Goal: Information Seeking & Learning: Learn about a topic

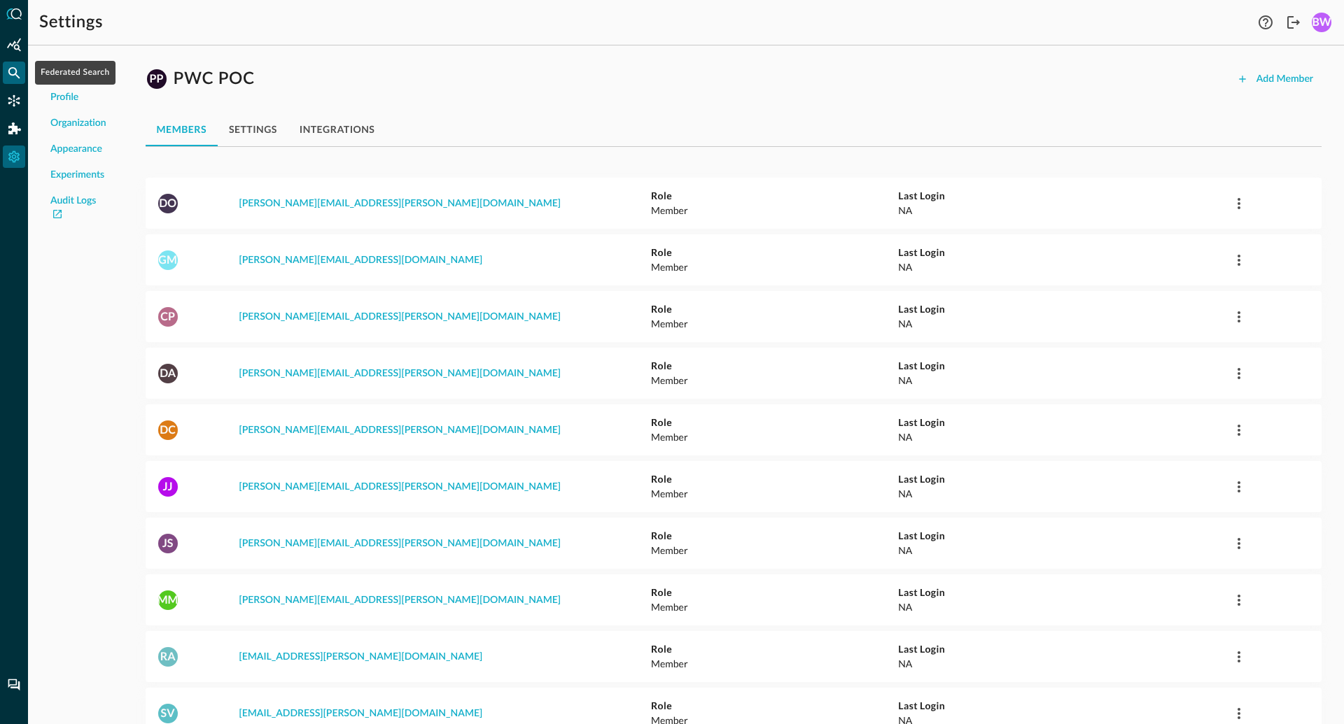
click at [13, 72] on icon "Federated Search" at bounding box center [14, 73] width 14 height 14
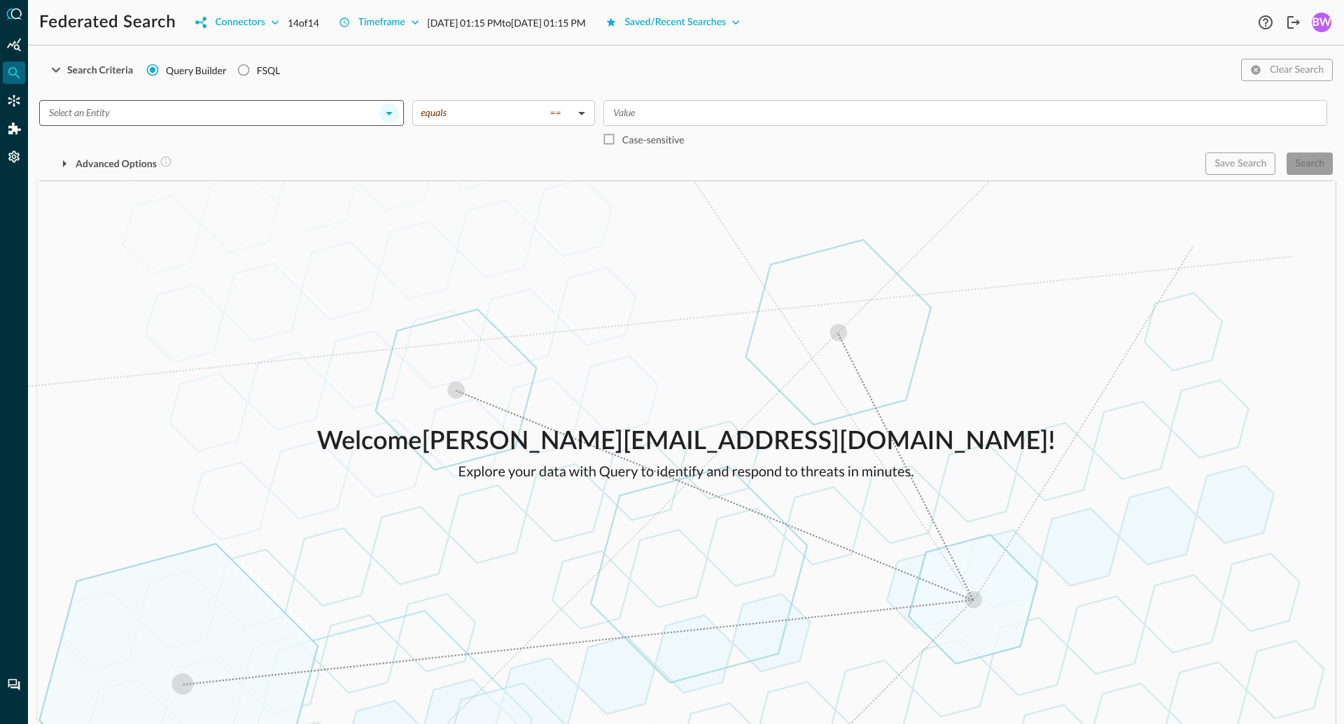
click at [389, 110] on icon "Open" at bounding box center [389, 113] width 17 height 17
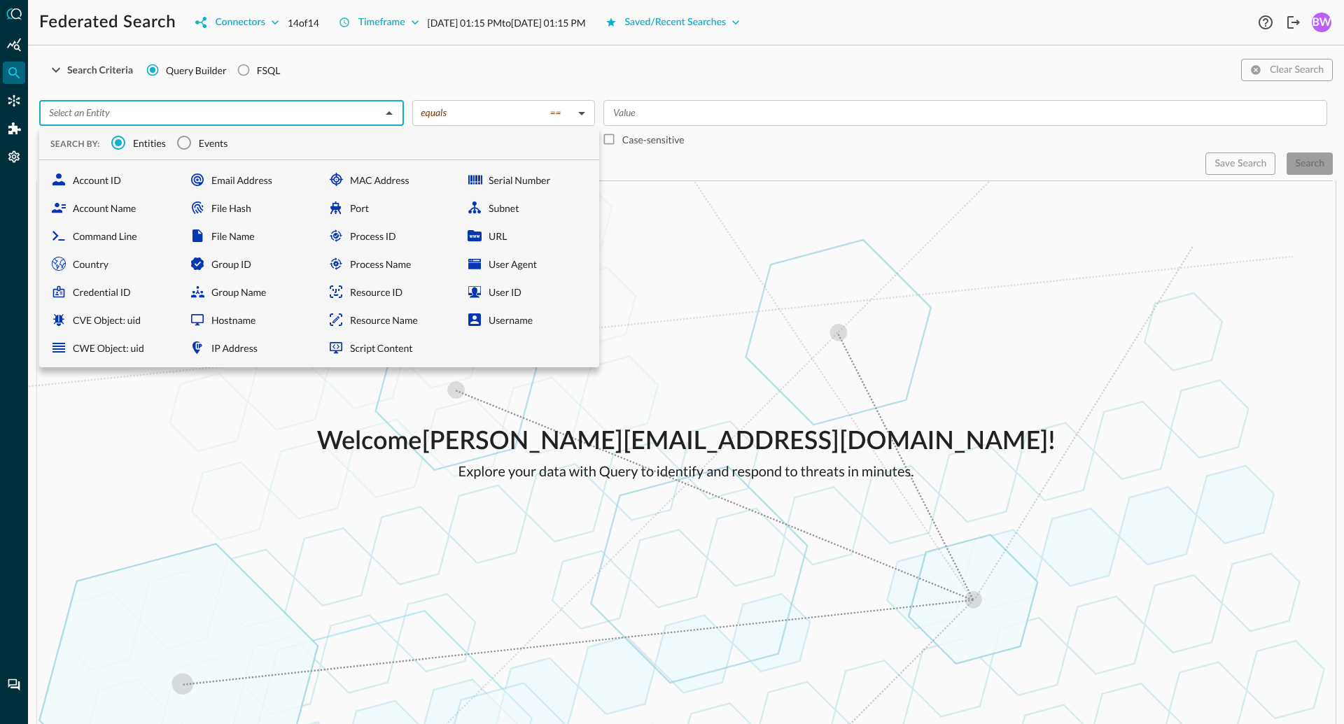
click at [643, 329] on div "Welcome [PERSON_NAME][EMAIL_ADDRESS][DOMAIN_NAME] ! Explore your data with Quer…" at bounding box center [686, 452] width 1316 height 543
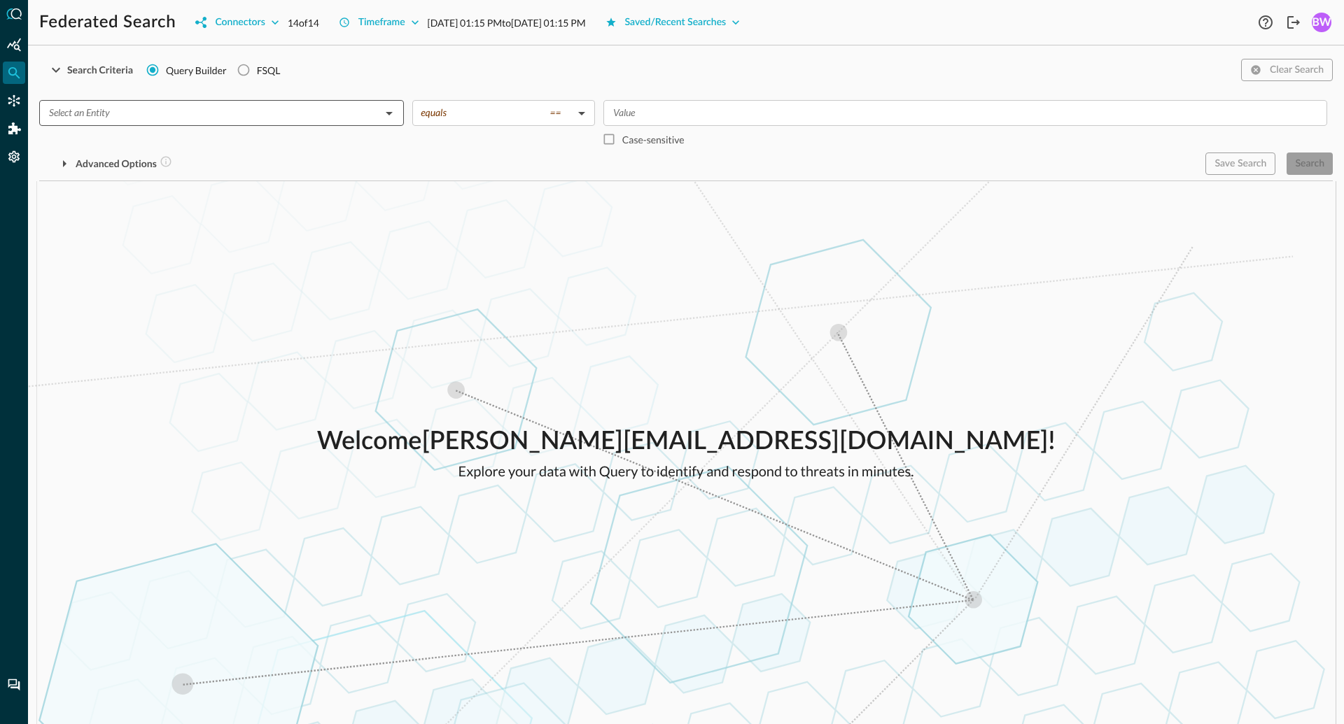
click at [276, 106] on input "text" at bounding box center [209, 112] width 333 height 17
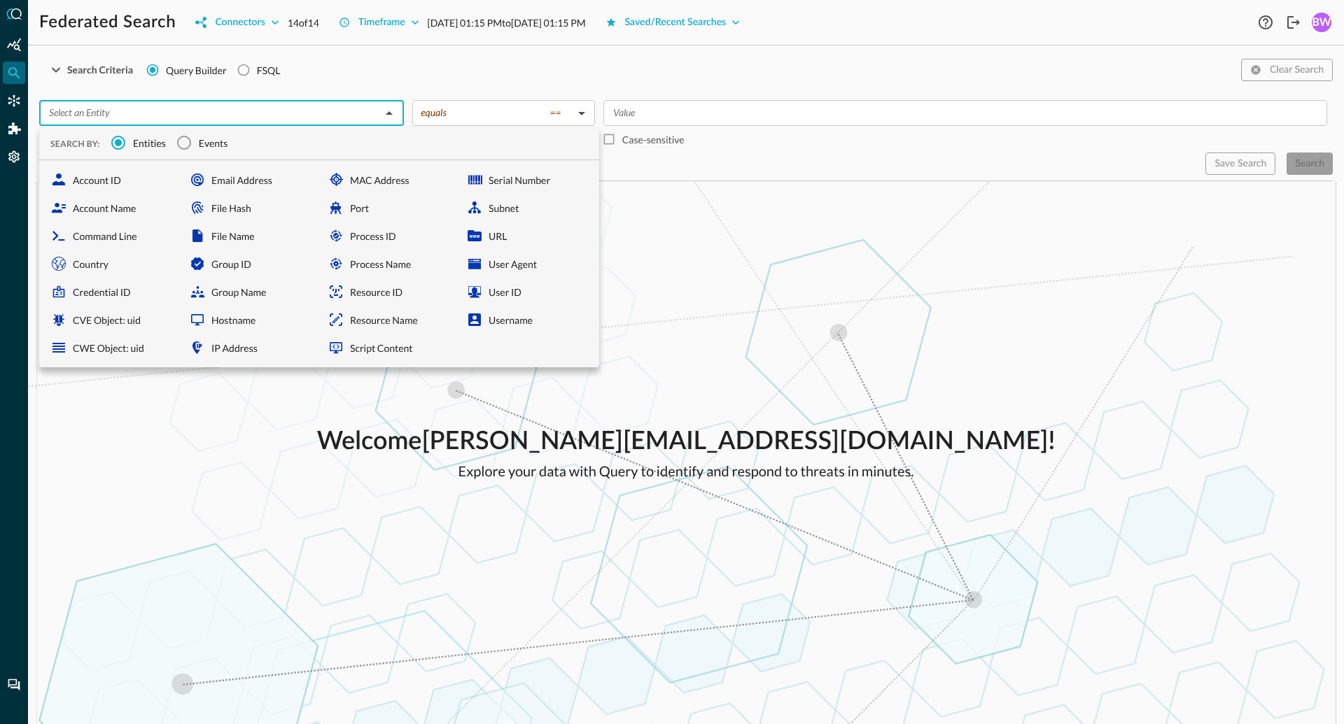
click at [661, 164] on div "Advanced Options" at bounding box center [616, 164] width 1155 height 22
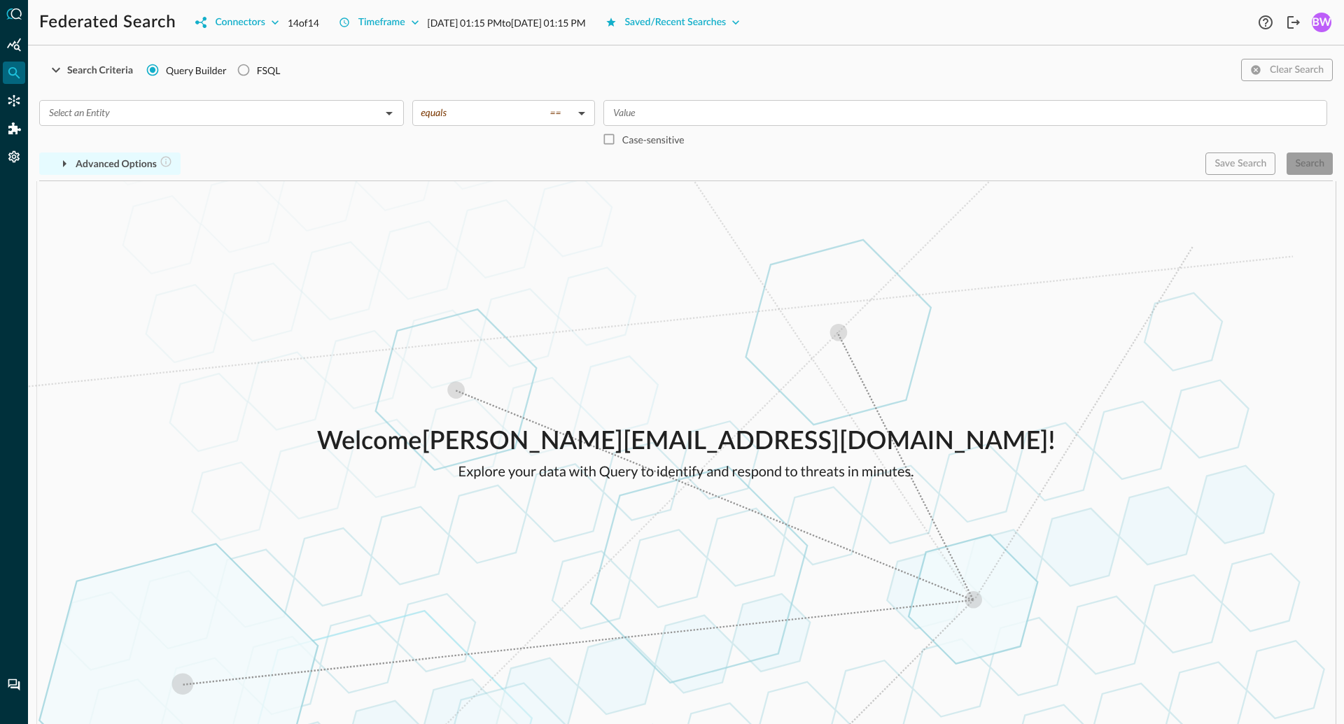
click at [67, 163] on icon "button" at bounding box center [64, 163] width 17 height 17
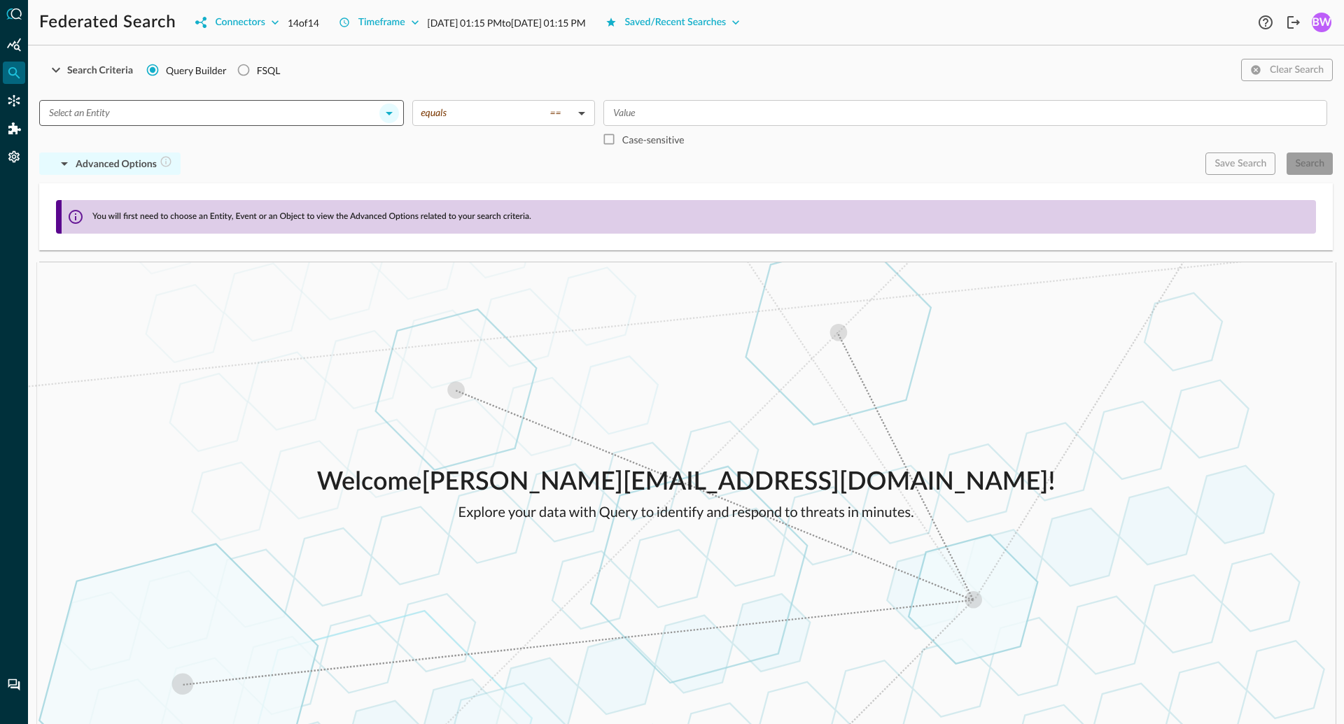
click at [386, 111] on icon "Open" at bounding box center [389, 113] width 17 height 17
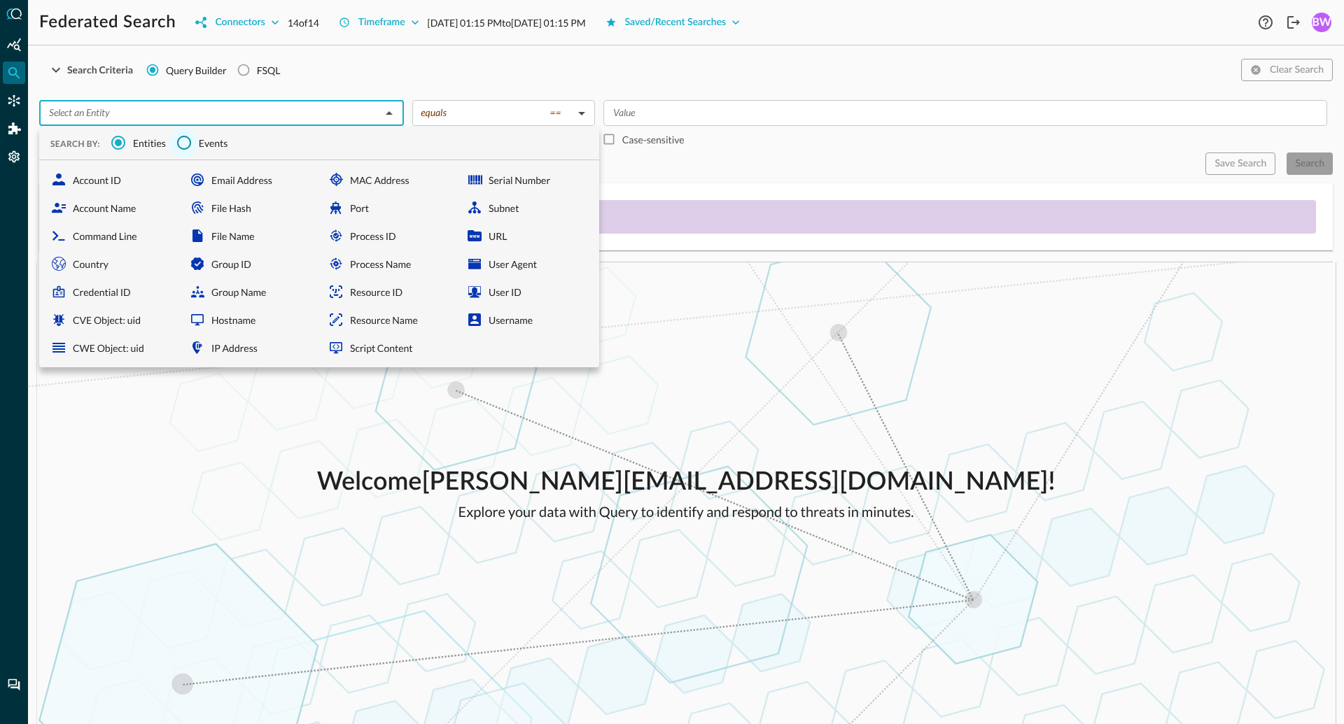
click at [193, 143] on input "Events" at bounding box center [183, 142] width 29 height 29
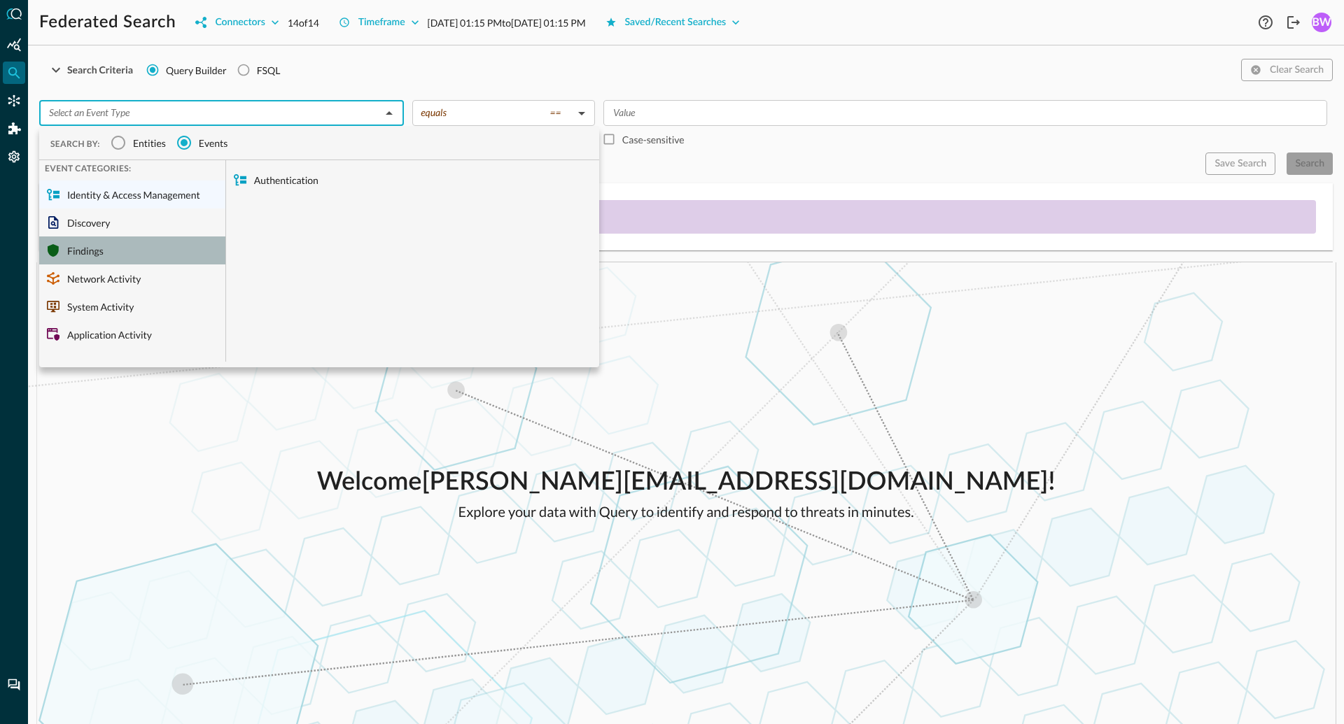
click at [86, 250] on div "Findings" at bounding box center [132, 251] width 186 height 28
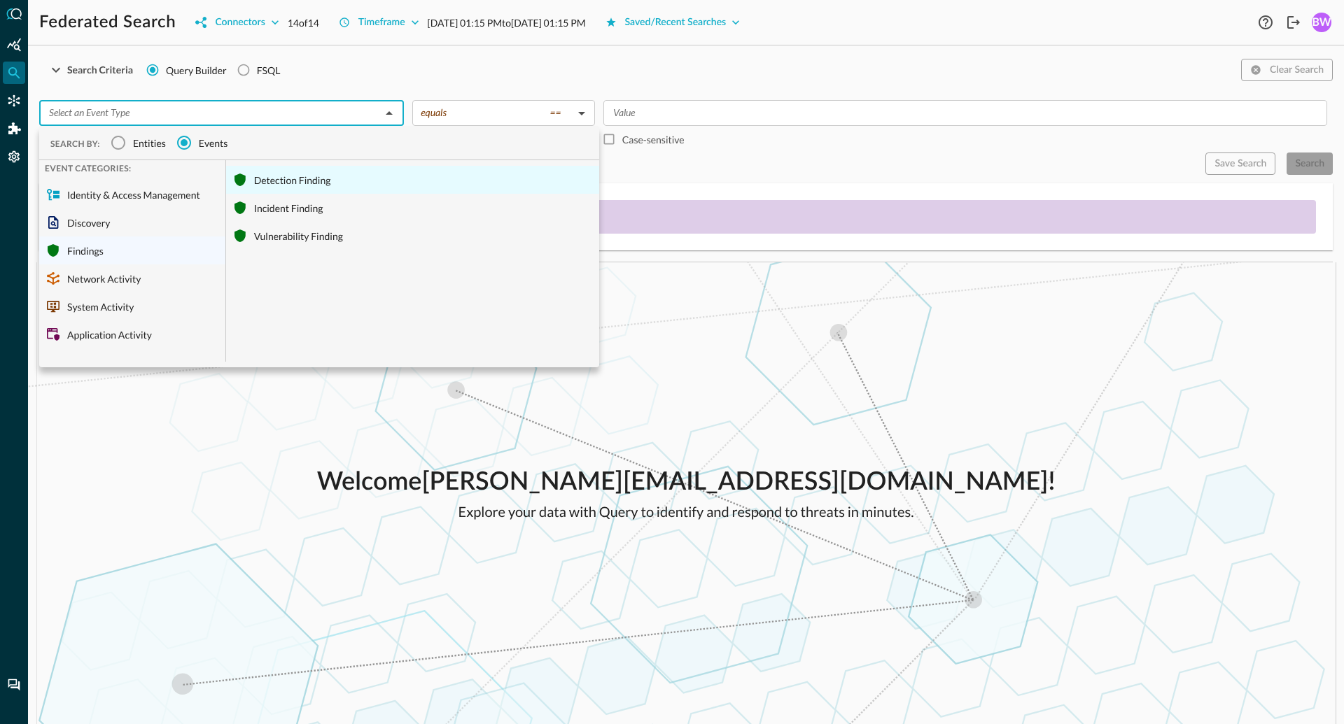
click at [281, 178] on div "Detection Finding" at bounding box center [412, 180] width 373 height 28
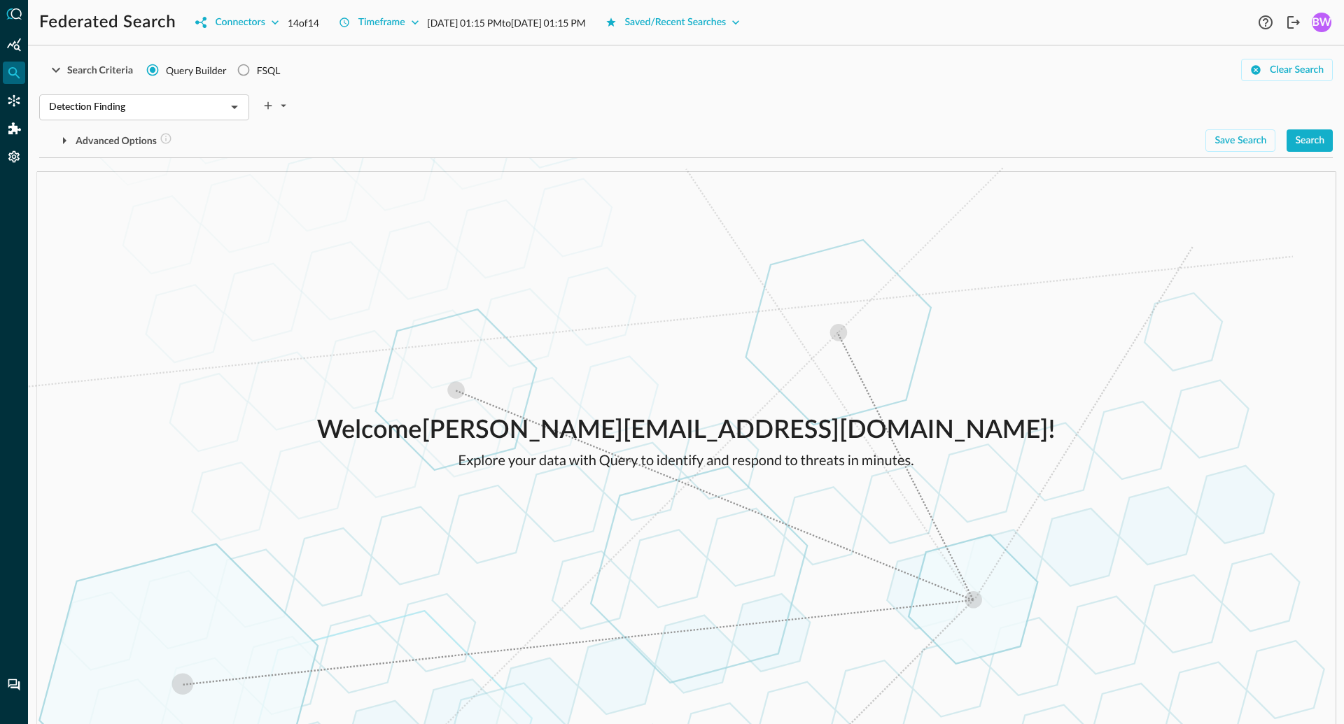
click at [426, 90] on div "Detection Finding ​" at bounding box center [685, 103] width 1293 height 29
click at [1319, 150] on button "Search" at bounding box center [1309, 140] width 46 height 22
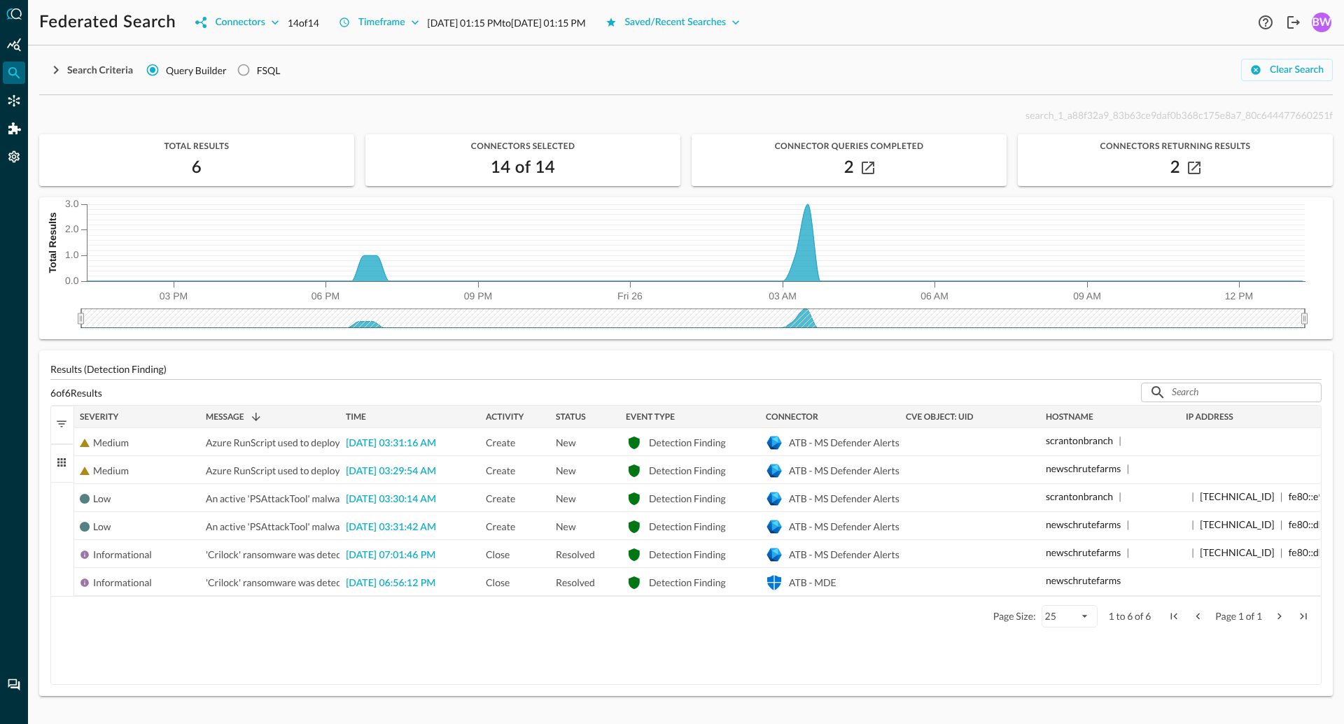
click at [990, 417] on div "CVE Object: uid" at bounding box center [970, 416] width 129 height 15
click at [1007, 417] on div "CVE Object: uid 1" at bounding box center [970, 416] width 129 height 15
click at [53, 66] on icon "button" at bounding box center [56, 70] width 17 height 17
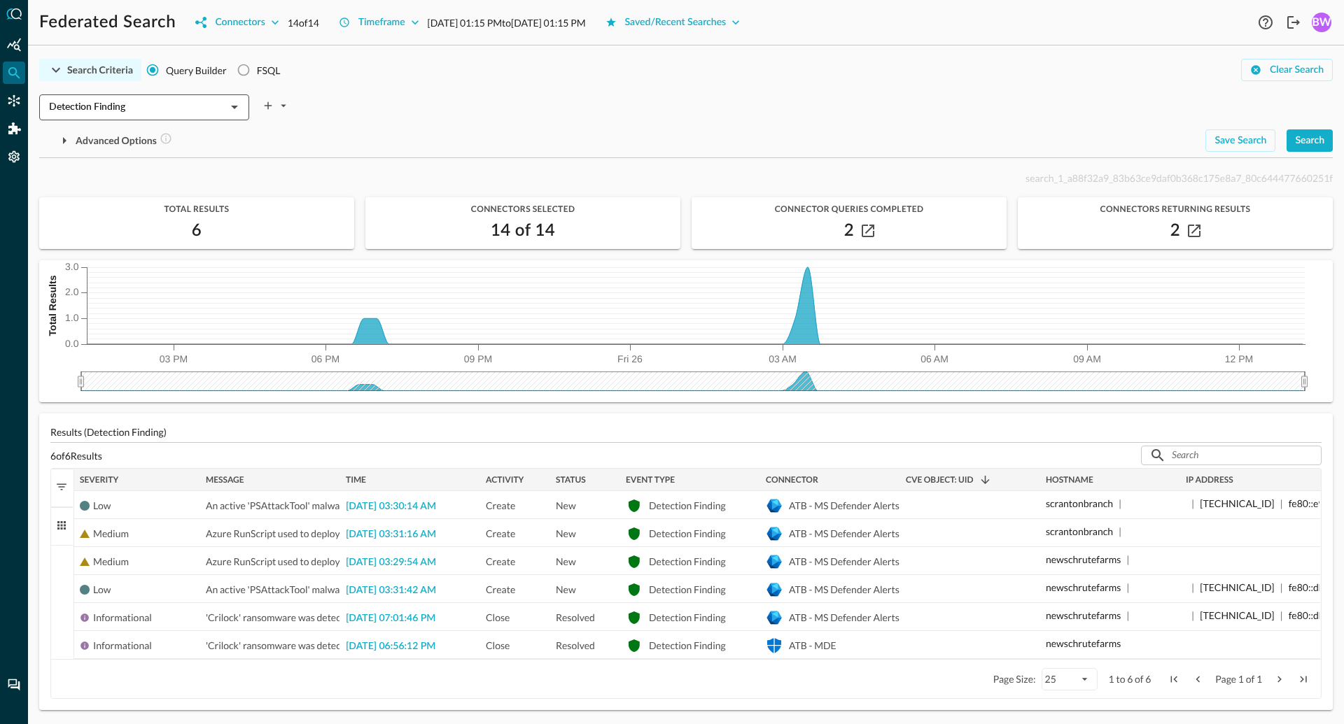
click at [113, 108] on input "Detection Finding" at bounding box center [132, 107] width 178 height 17
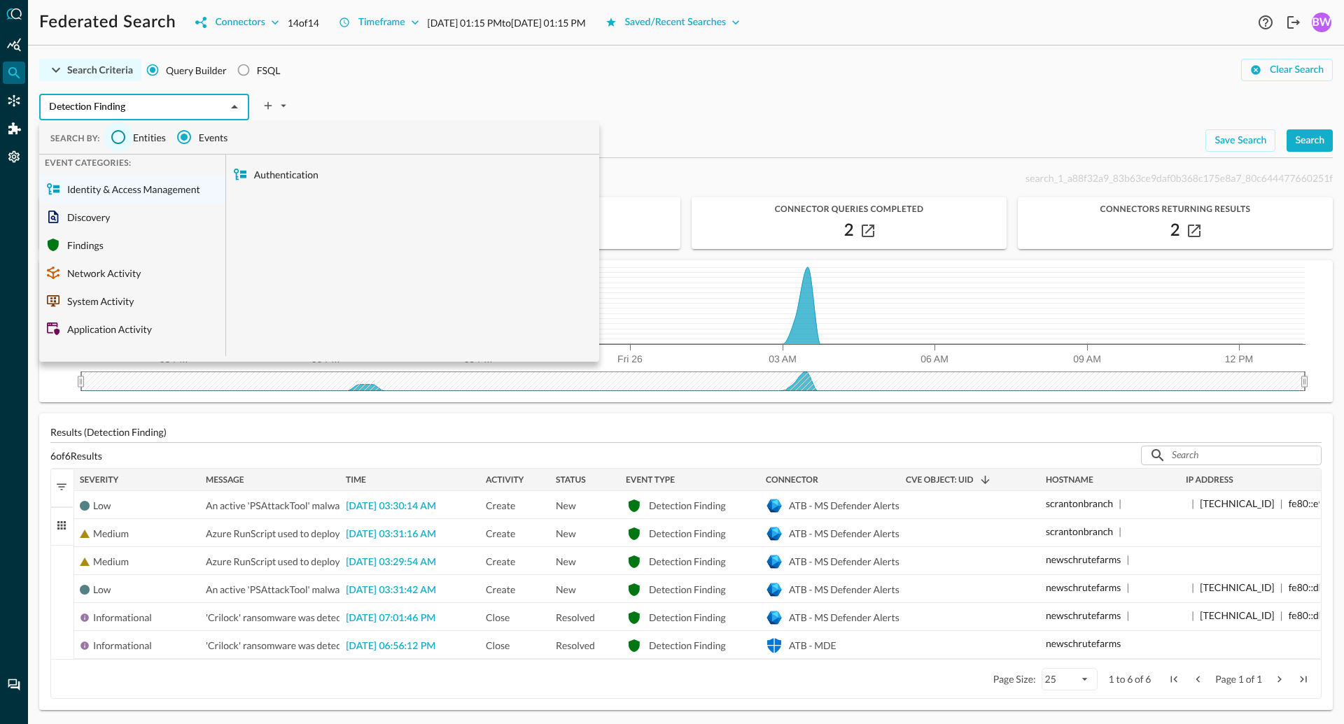
click at [120, 133] on input "Entities" at bounding box center [118, 136] width 29 height 29
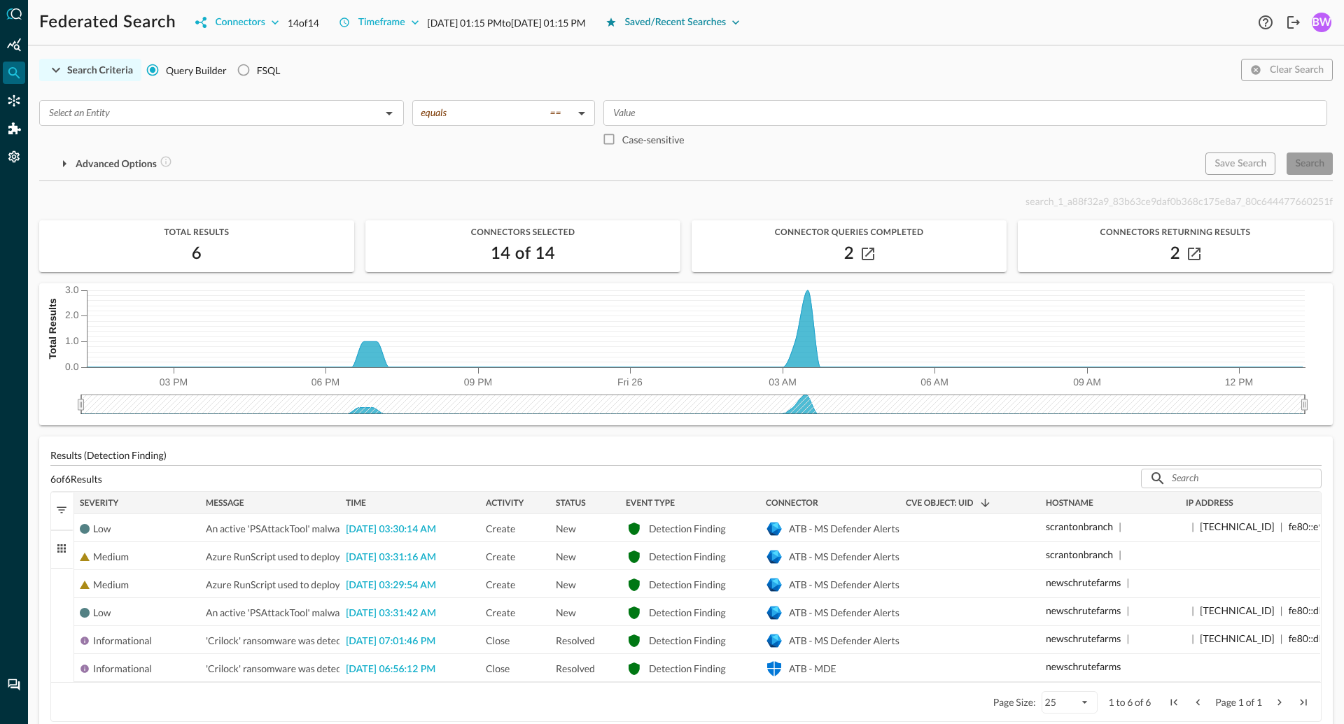
click at [726, 22] on div "Saved/Recent Searches" at bounding box center [675, 22] width 101 height 17
click at [856, 12] on div "Federated Search Connectors 14 of 14 Timeframe [DATE] 01:15 PM to [DATE] 01:15 …" at bounding box center [646, 22] width 1215 height 22
click at [61, 67] on icon "button" at bounding box center [56, 70] width 17 height 17
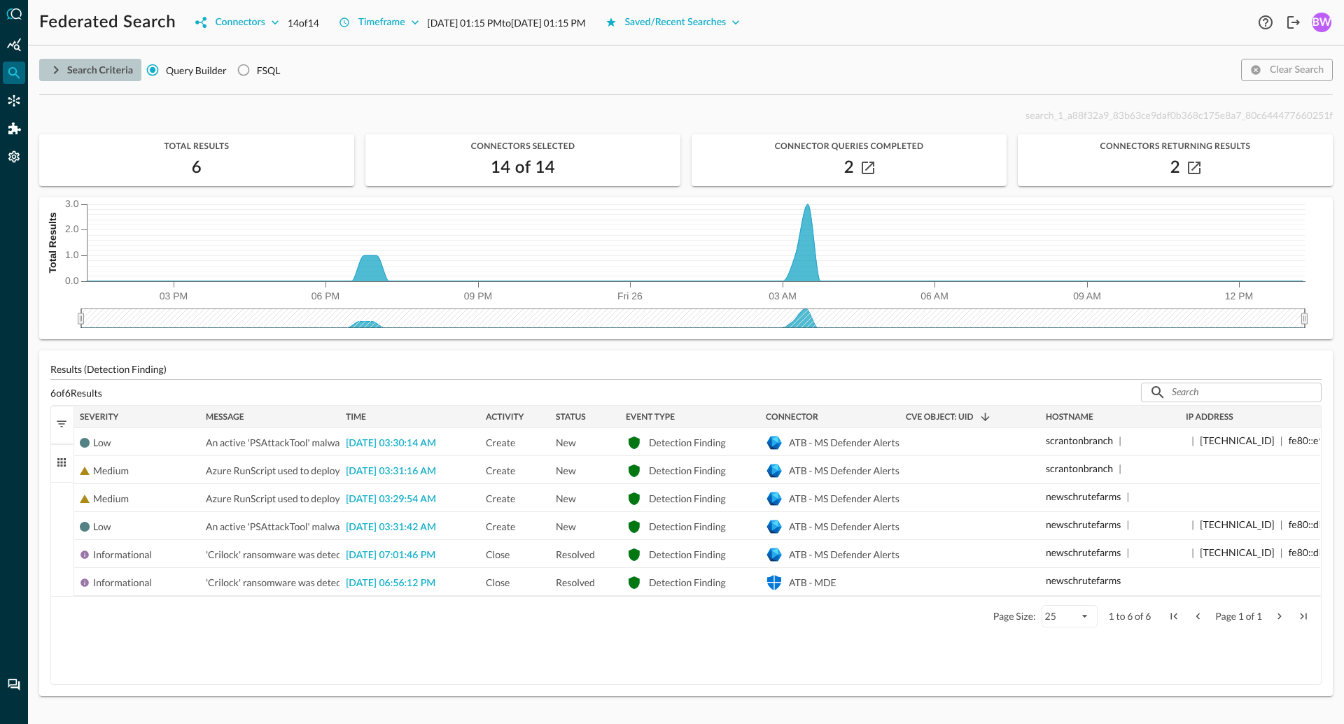
click at [61, 67] on icon "button" at bounding box center [56, 70] width 17 height 17
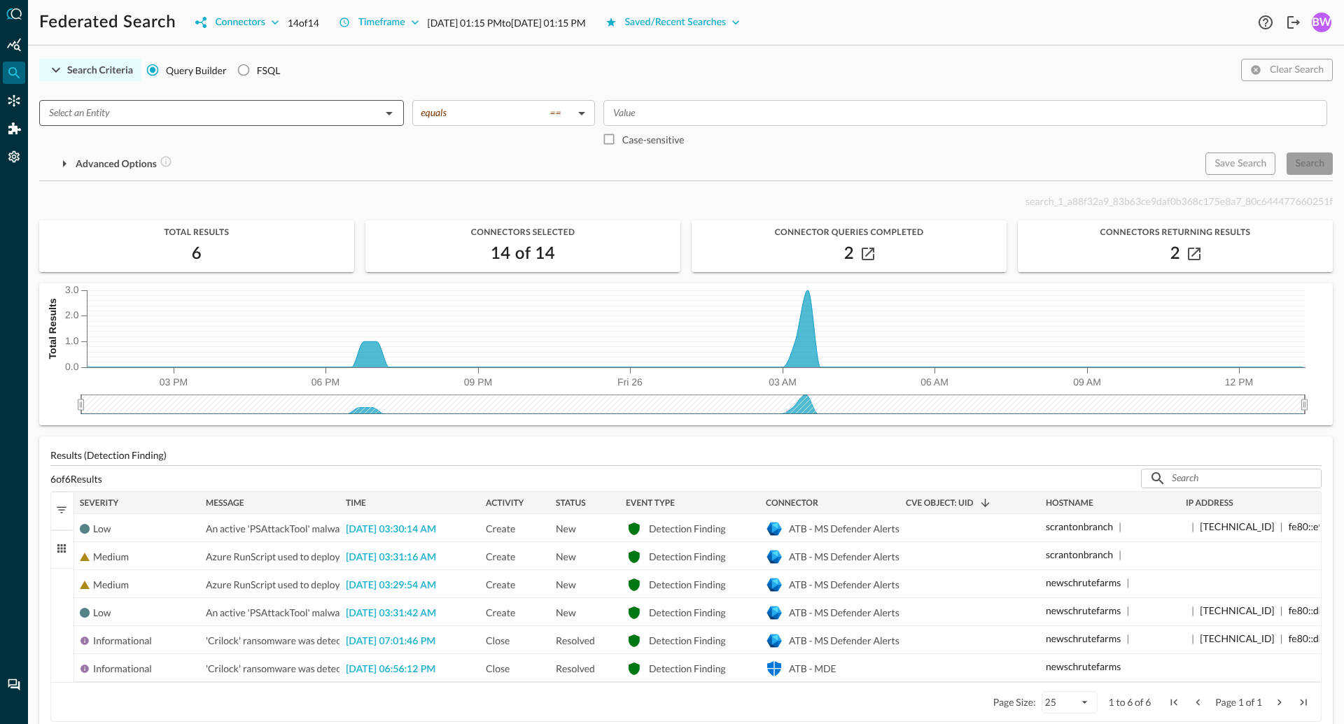
click at [243, 105] on input "text" at bounding box center [209, 112] width 333 height 17
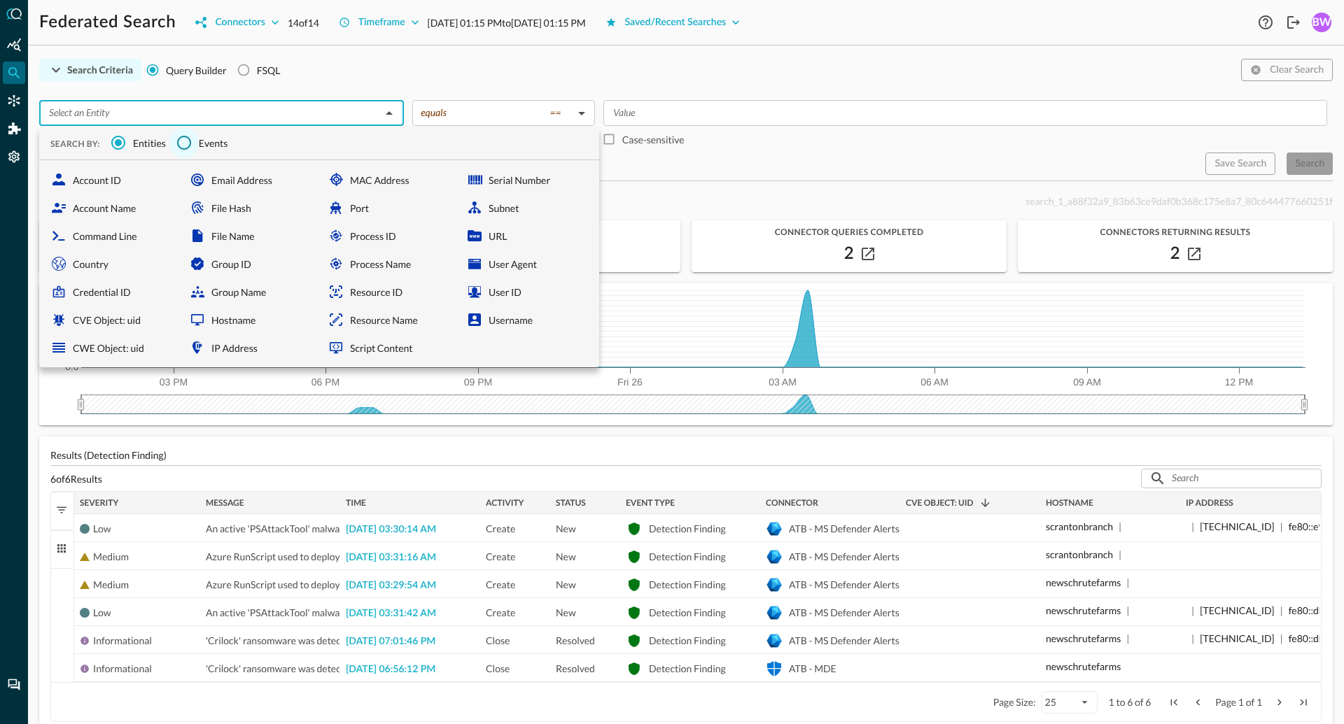
click at [189, 141] on input "Events" at bounding box center [183, 142] width 29 height 29
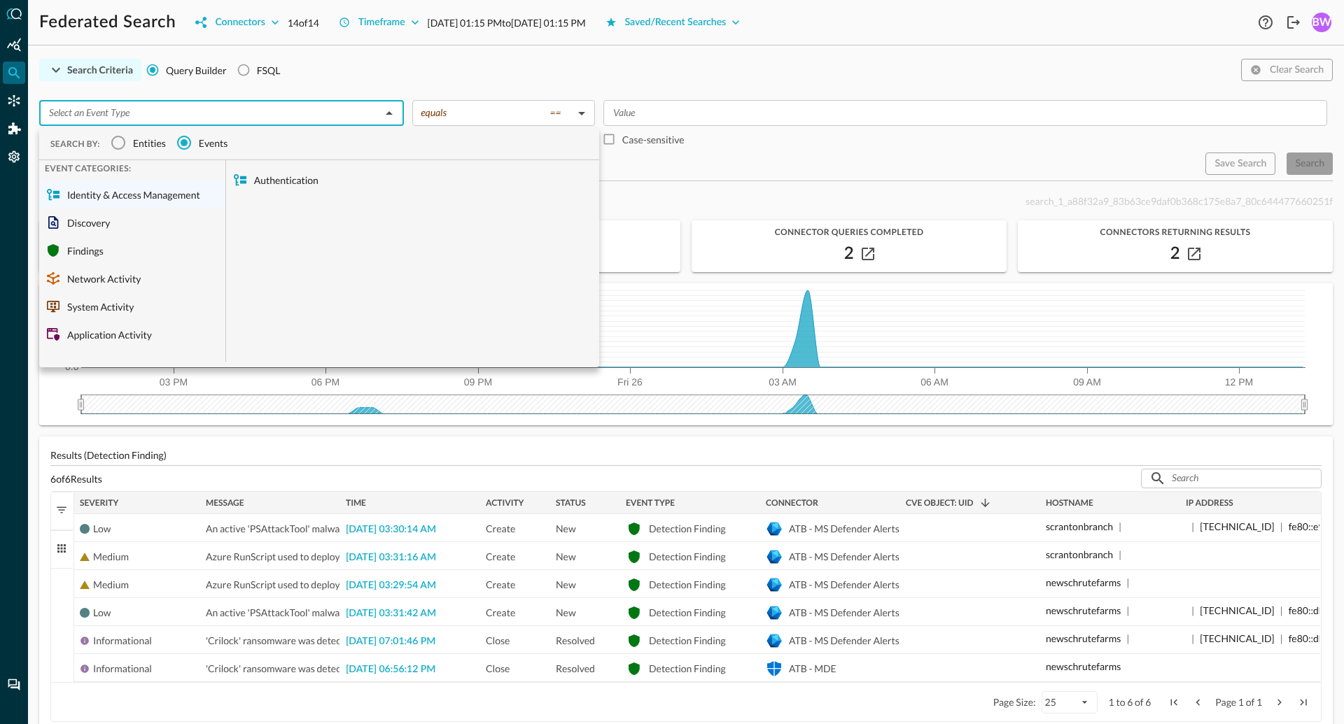
click at [486, 83] on div "Search Criteria Query Builder FSQL Clear Search" at bounding box center [685, 70] width 1293 height 27
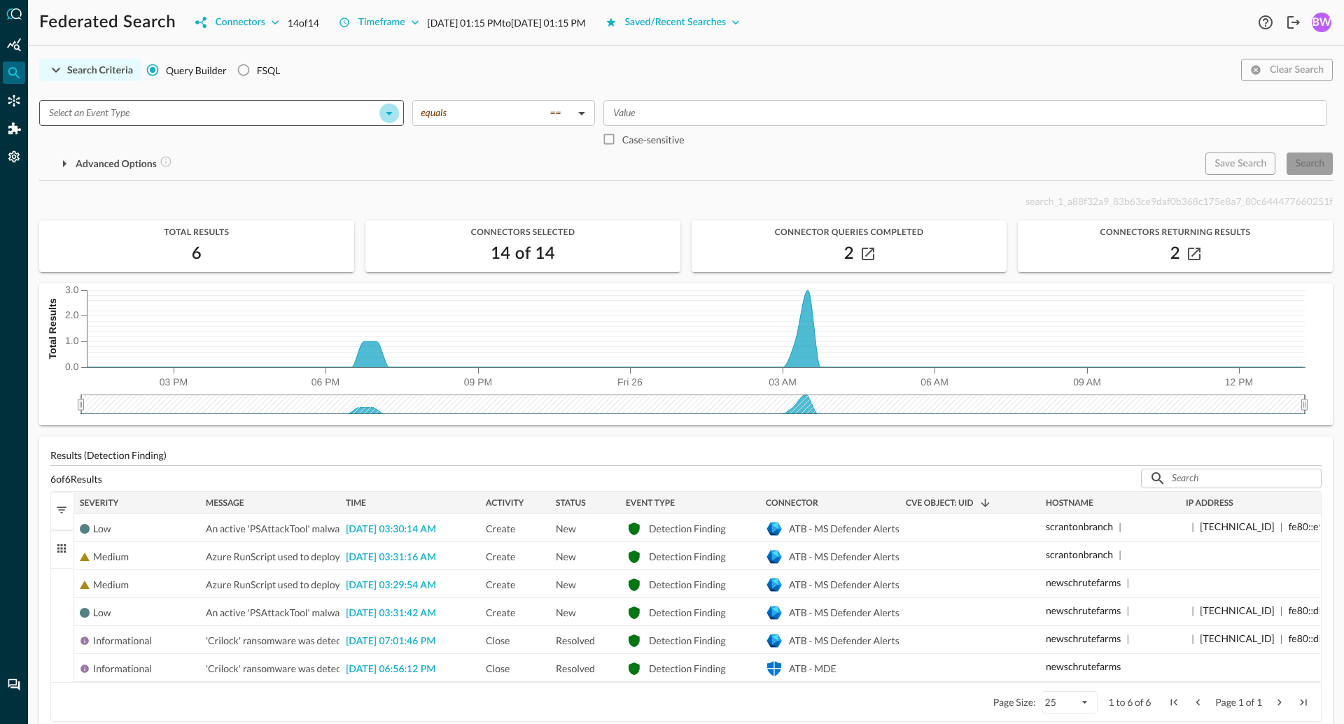
click at [395, 115] on icon "Open" at bounding box center [389, 113] width 17 height 17
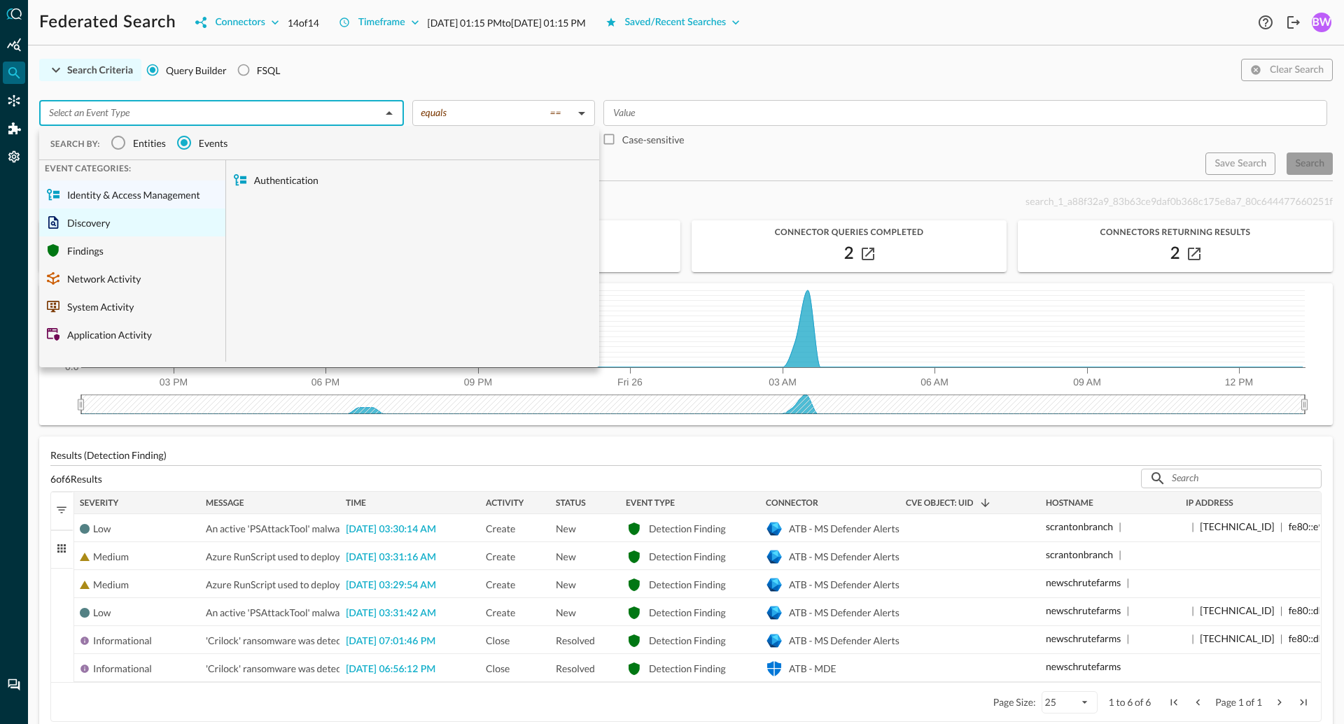
click at [83, 223] on div "Discovery" at bounding box center [132, 223] width 186 height 28
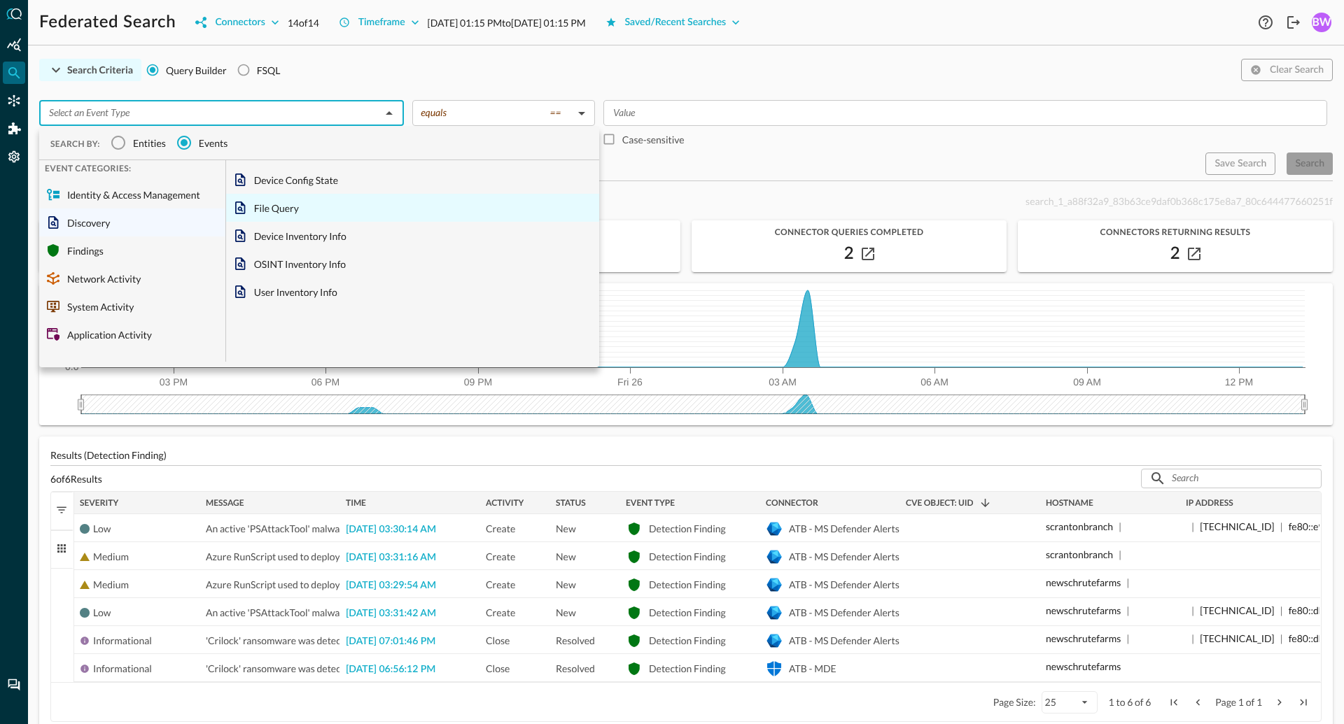
click at [271, 206] on div "File Query" at bounding box center [412, 208] width 373 height 28
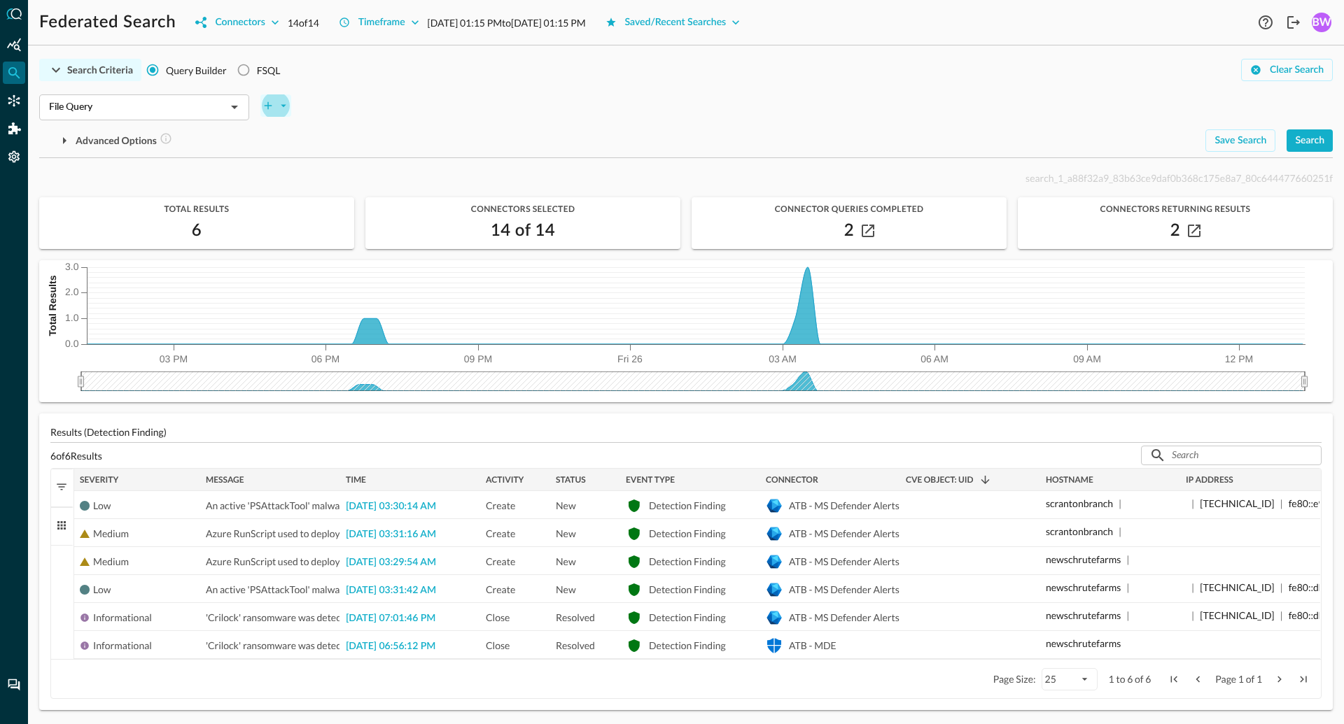
click at [286, 107] on icon "plus-arrow-button" at bounding box center [283, 105] width 13 height 13
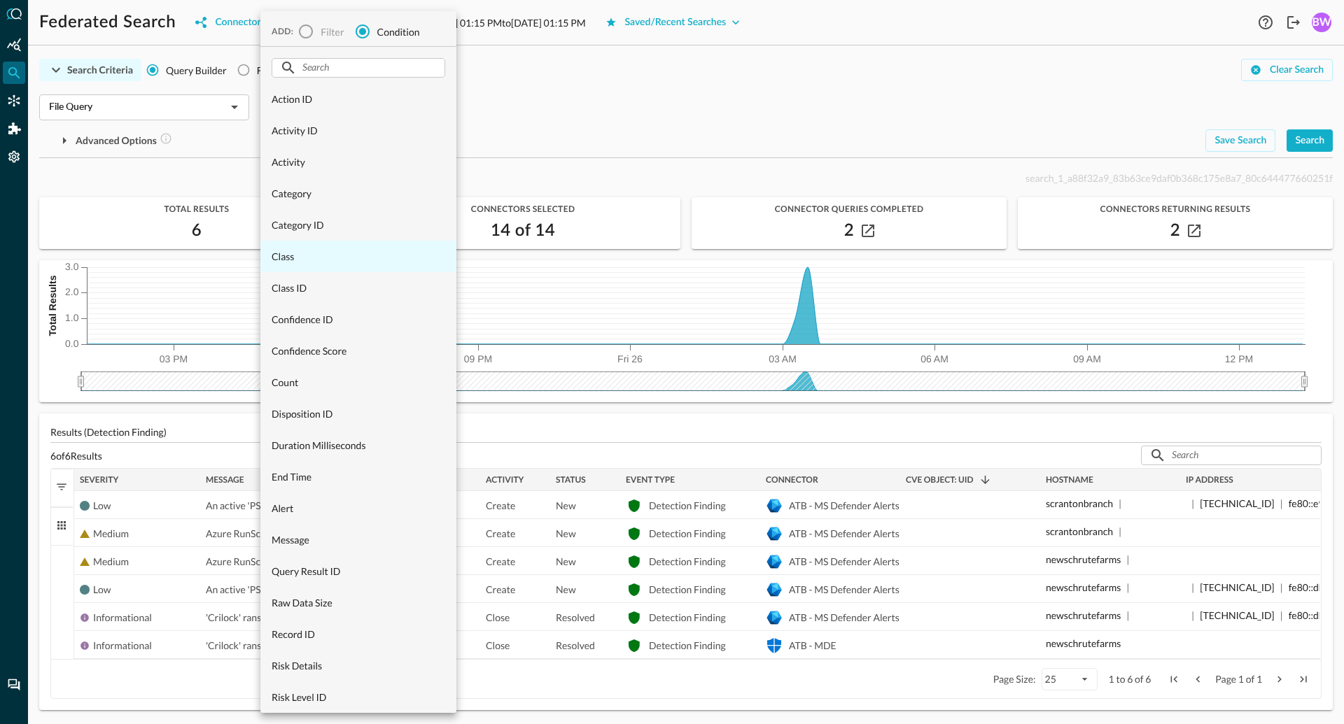
scroll to position [441, 0]
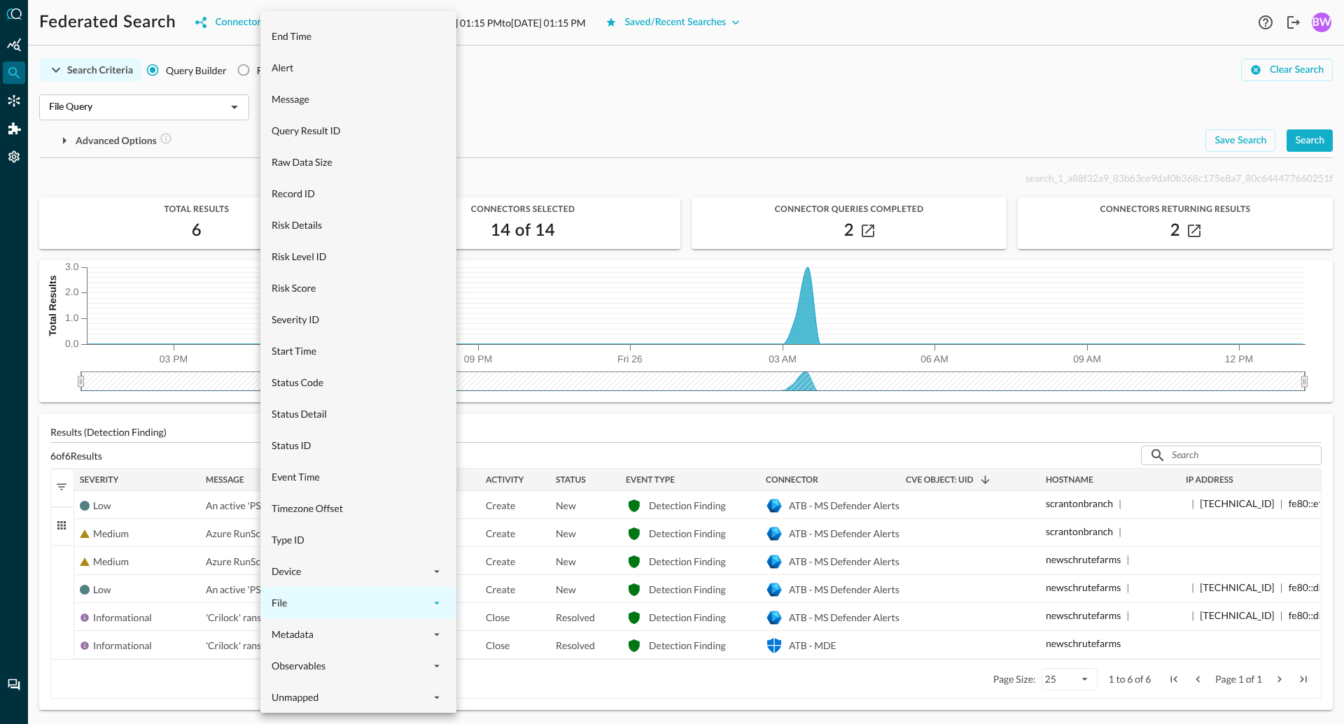
click at [437, 600] on icon "expand" at bounding box center [436, 603] width 13 height 13
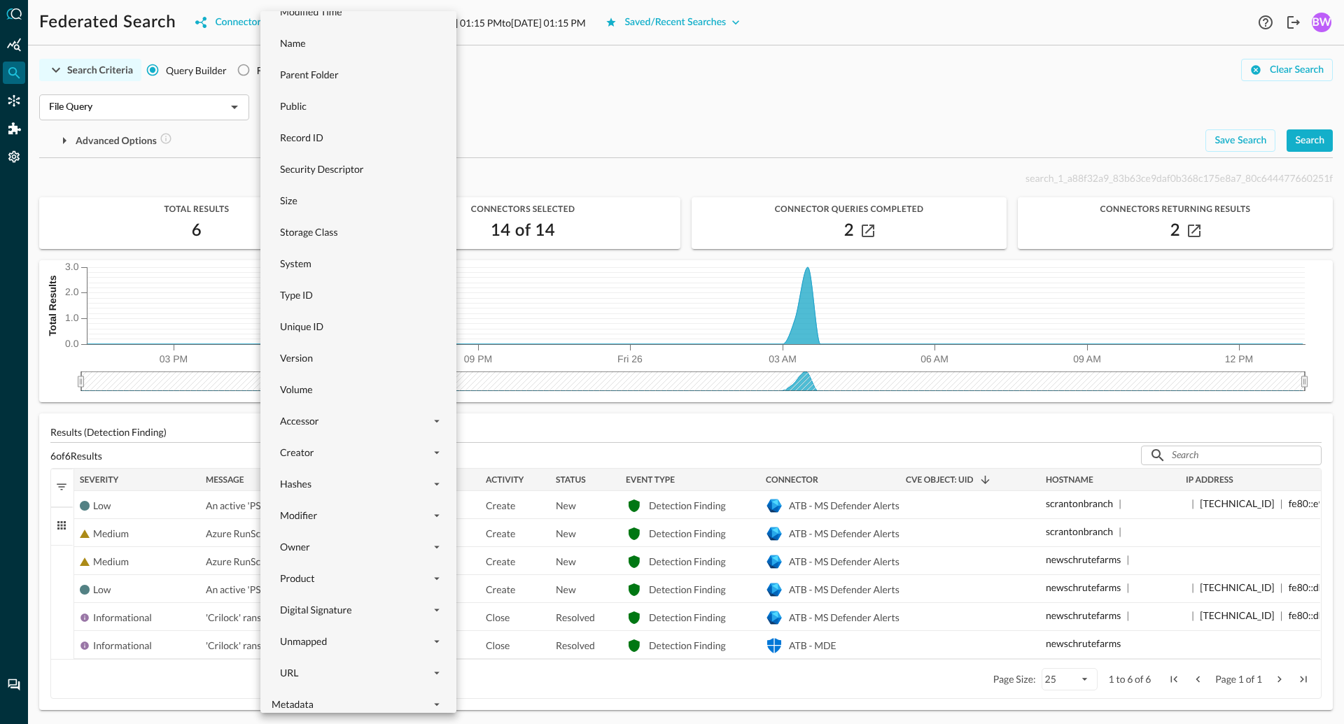
scroll to position [1543, 0]
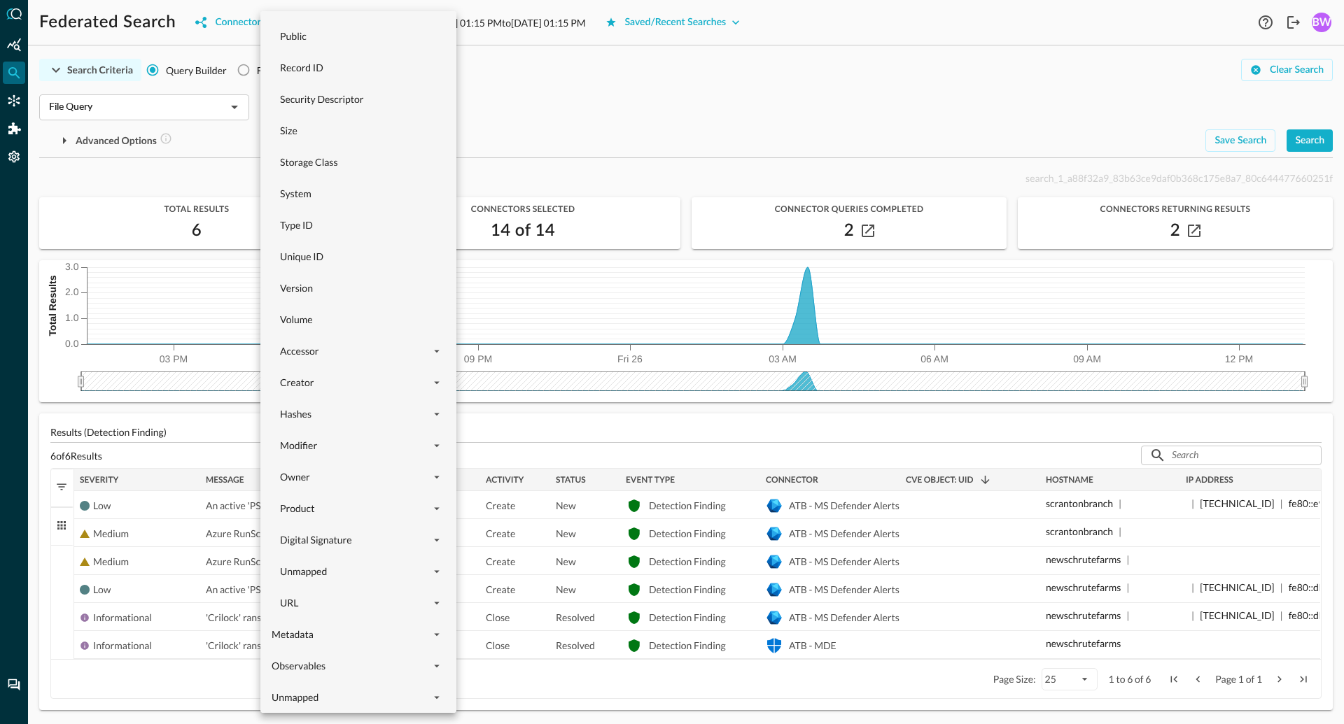
click at [600, 136] on div at bounding box center [672, 362] width 1344 height 724
